Goal: Information Seeking & Learning: Compare options

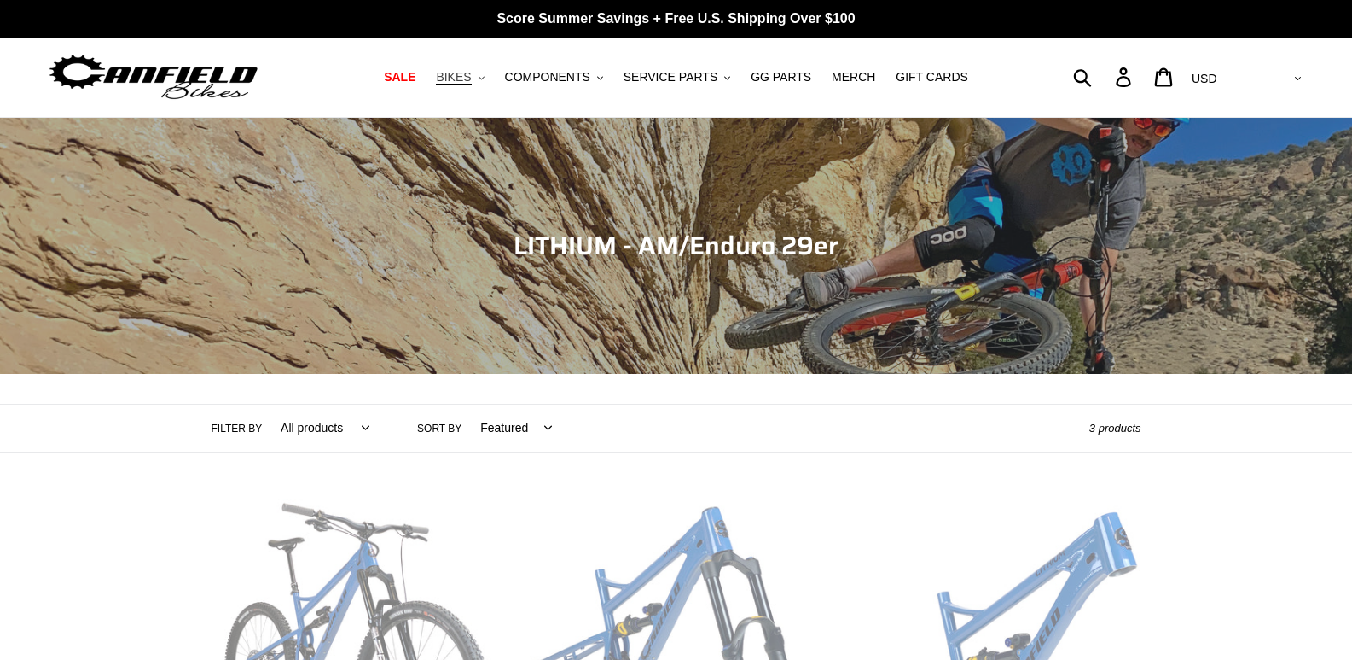
click at [471, 73] on span "BIKES" at bounding box center [453, 77] width 35 height 15
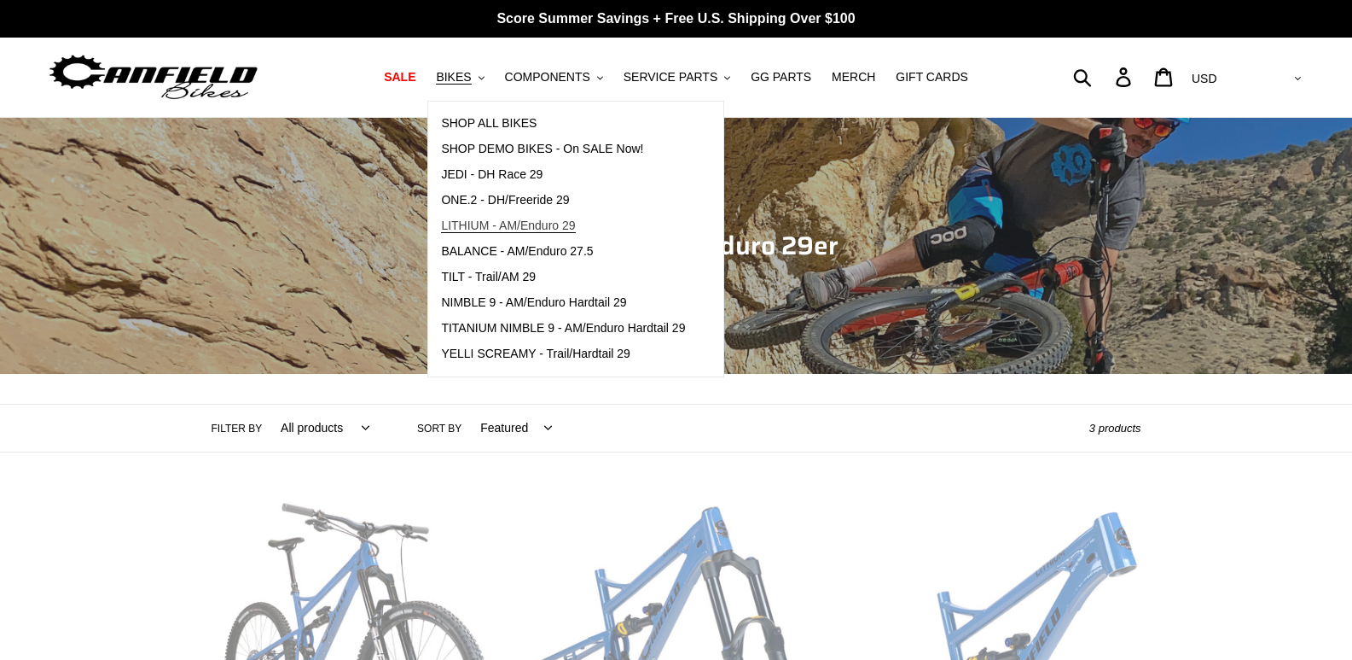
click at [553, 229] on span "LITHIUM - AM/Enduro 29" at bounding box center [508, 225] width 134 height 15
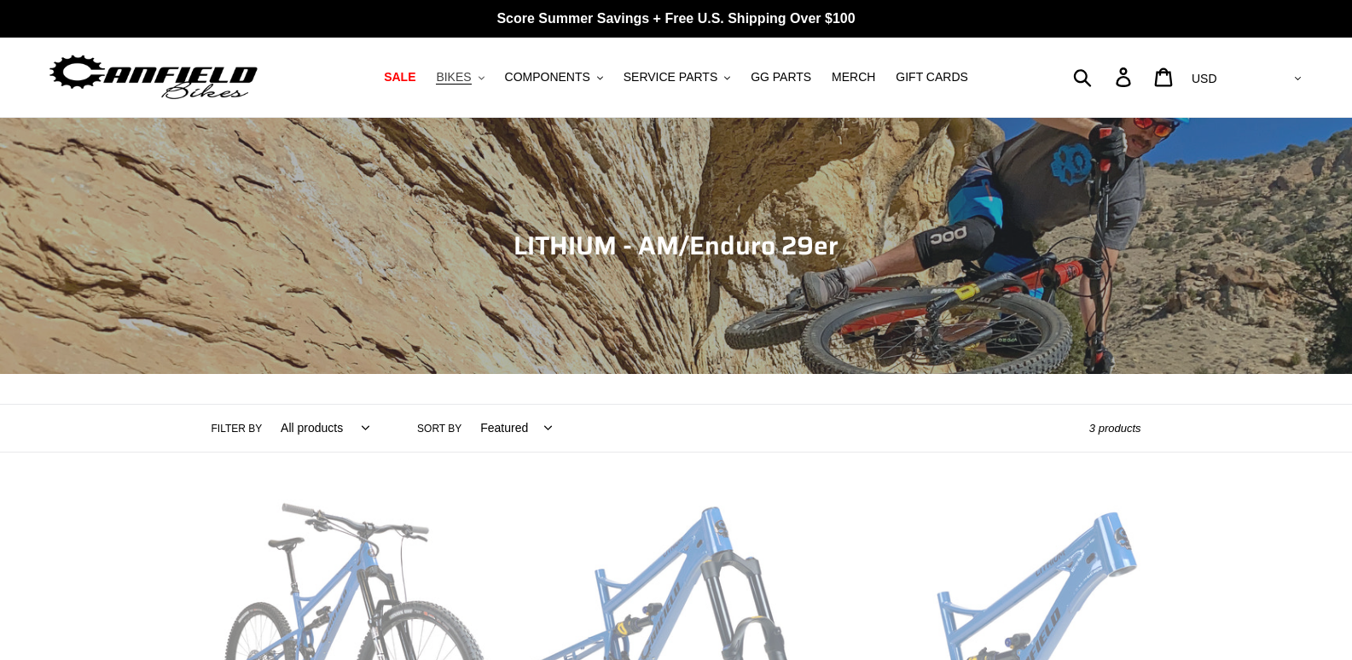
click at [471, 82] on span "BIKES" at bounding box center [453, 77] width 35 height 15
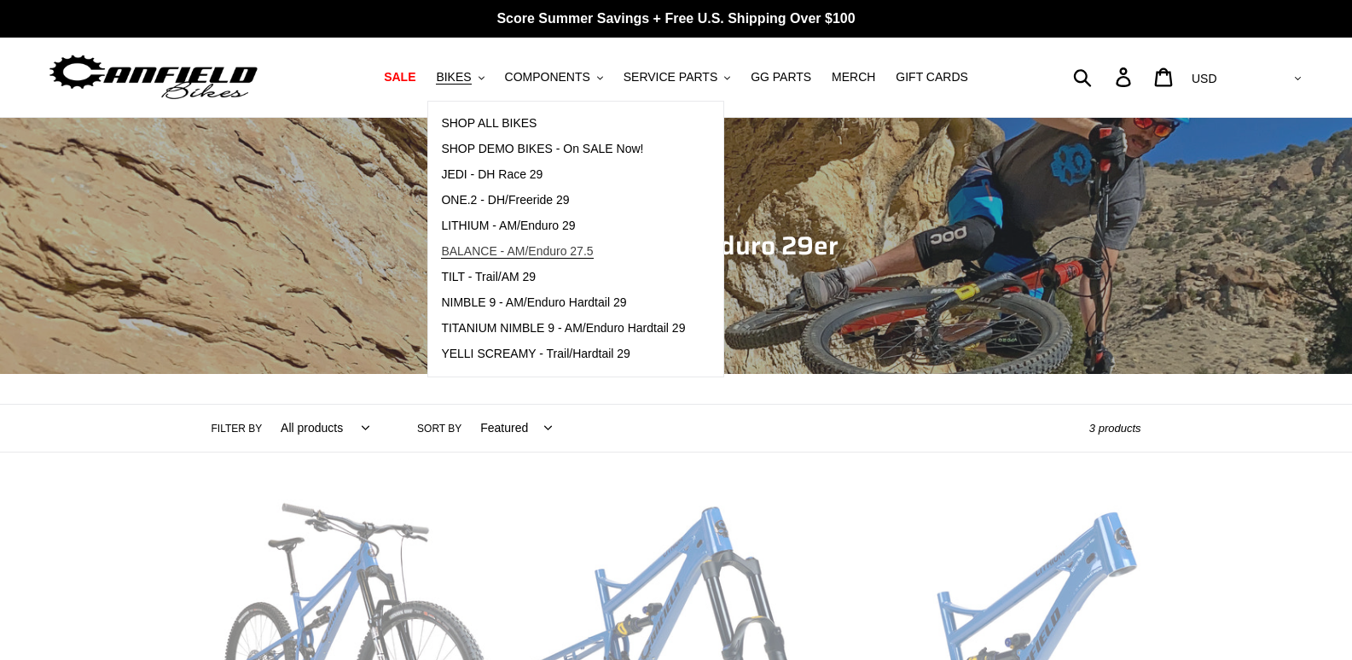
click at [572, 252] on span "BALANCE - AM/Enduro 27.5" at bounding box center [517, 251] width 152 height 15
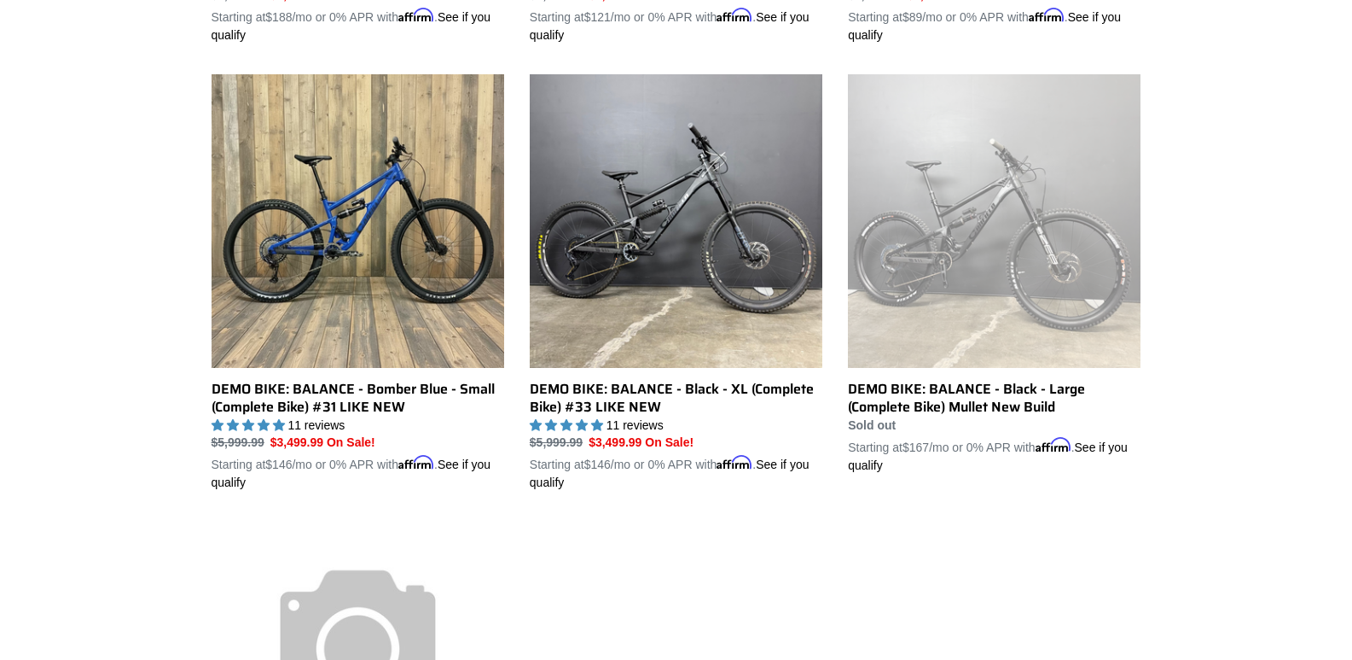
scroll to position [1365, 0]
